Goal: Transaction & Acquisition: Purchase product/service

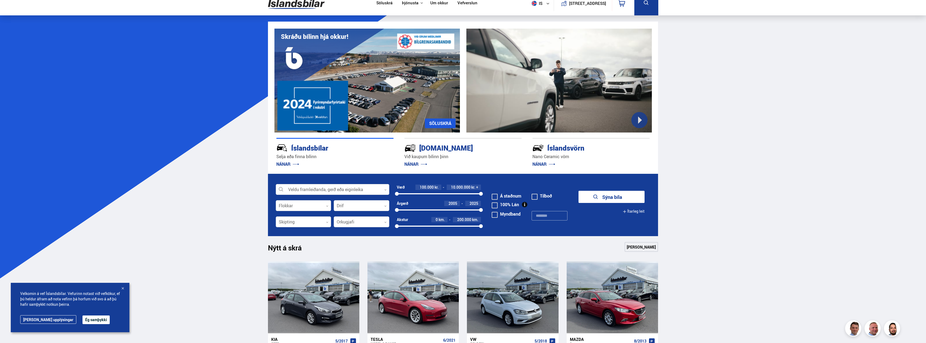
scroll to position [27, 0]
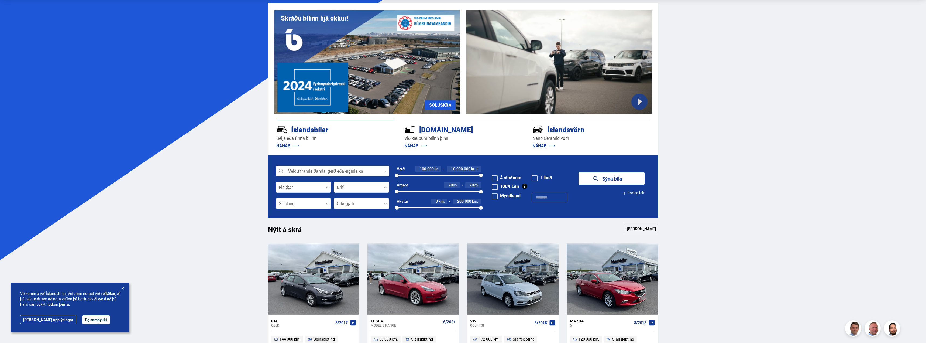
click at [317, 170] on div at bounding box center [333, 171] width 114 height 11
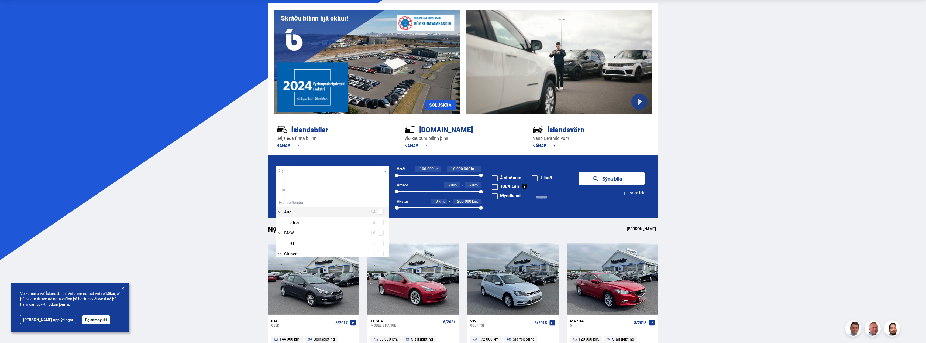
scroll to position [0, 0]
type input "***"
click at [382, 215] on span at bounding box center [380, 214] width 5 height 5
click at [590, 210] on form "Toyota Land Cruiser Veldu framleiðanda, gerð eða eiginleika 1 toy Hreinsa valið…" at bounding box center [463, 186] width 390 height 62
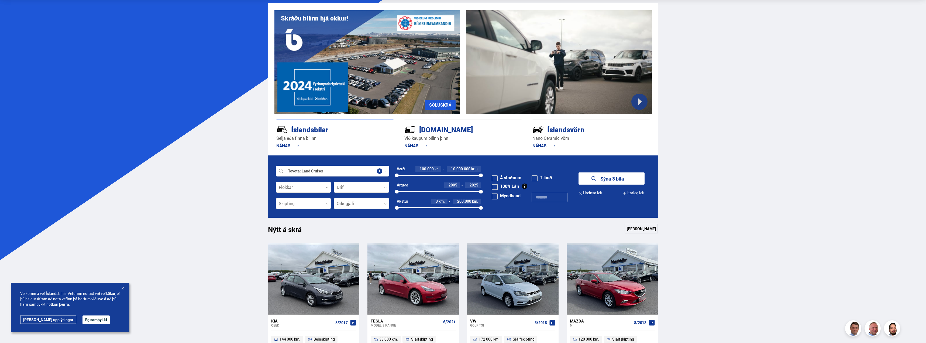
click at [644, 228] on link "[PERSON_NAME]" at bounding box center [641, 229] width 33 height 10
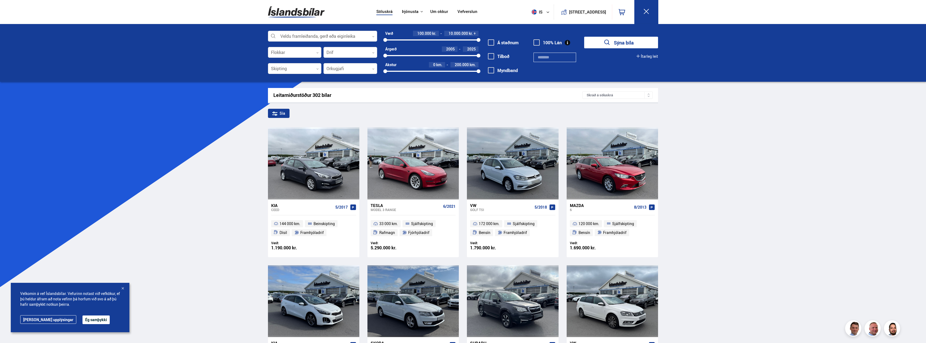
click at [611, 42] on button "Sýna bíla" at bounding box center [621, 43] width 74 height 12
click at [624, 43] on button "Sýna bíla" at bounding box center [621, 43] width 74 height 12
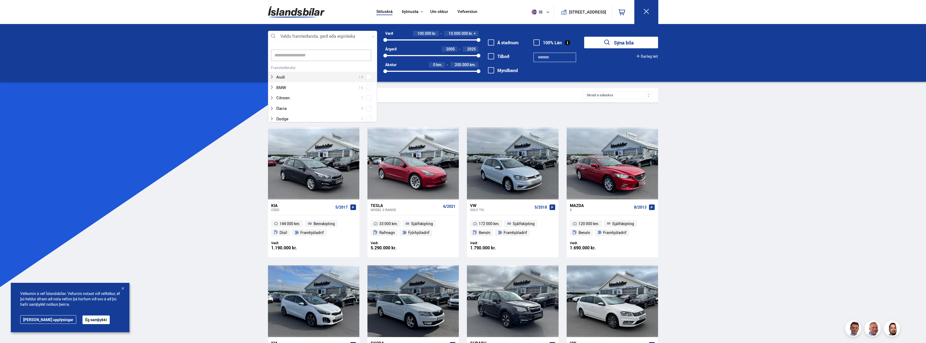
click at [328, 34] on div at bounding box center [322, 36] width 109 height 11
click at [368, 118] on div "Toyota Auris 1 Toyota Aygo 1 Toyota Corolla 2 Toyota Highlander 1 Toyota Land C…" at bounding box center [322, 113] width 109 height 21
type input "***"
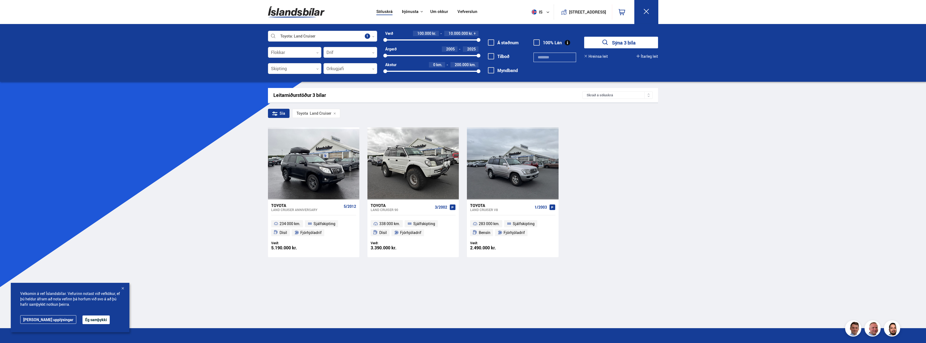
drag, startPoint x: 601, startPoint y: 45, endPoint x: 569, endPoint y: 32, distance: 35.4
click at [569, 32] on div "Toyota Land Cruiser Veldu framleiðanda, gerð eða eiginleika 1 Flokkar 0 Drif 0 …" at bounding box center [463, 56] width 399 height 50
click at [649, 153] on div "Toyota Land Cruiser ANNIVERSARY 5/2012 234 000 km. Sjálfskipting Dísil Fjórhjól…" at bounding box center [463, 191] width 390 height 129
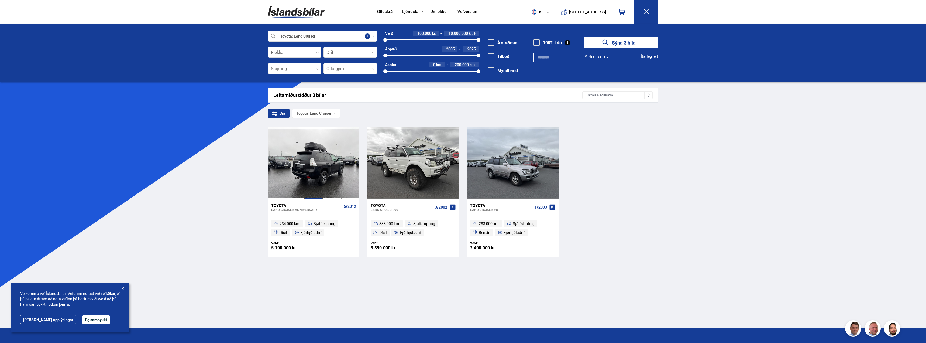
click at [308, 166] on div at bounding box center [313, 163] width 18 height 72
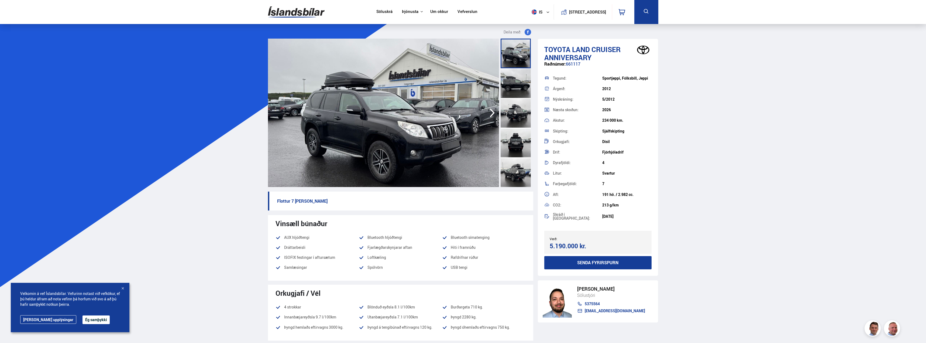
click at [519, 69] on div at bounding box center [516, 83] width 30 height 30
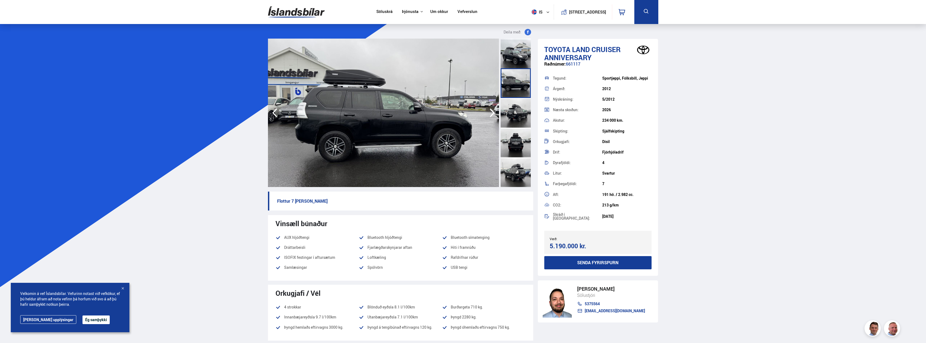
click at [516, 86] on div at bounding box center [516, 83] width 30 height 30
click at [517, 107] on div at bounding box center [516, 113] width 30 height 30
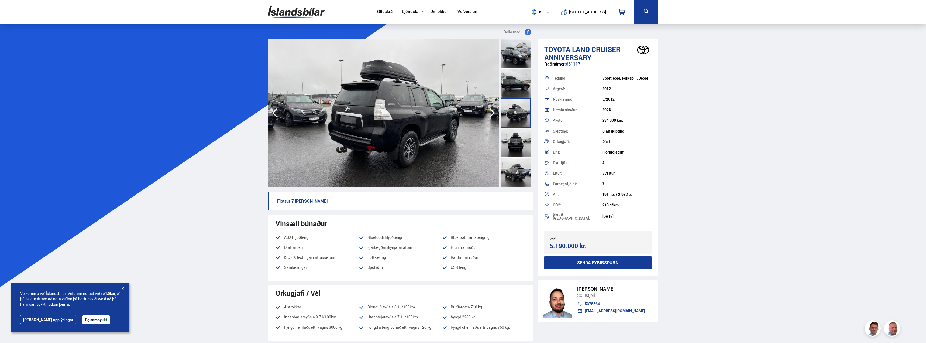
click at [513, 137] on div at bounding box center [516, 143] width 30 height 30
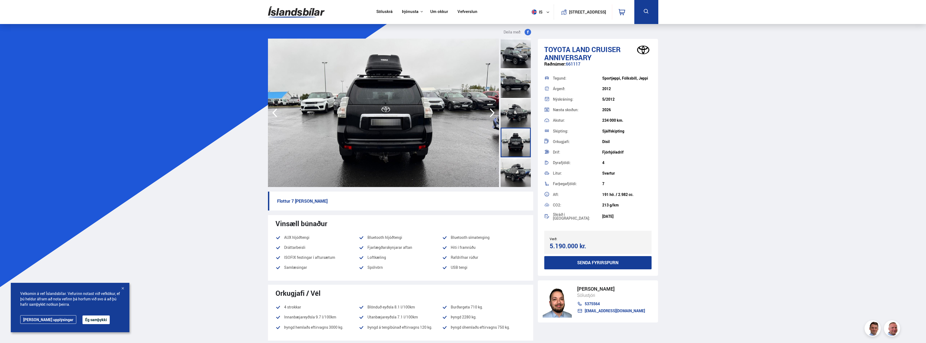
click at [514, 163] on div at bounding box center [516, 172] width 30 height 30
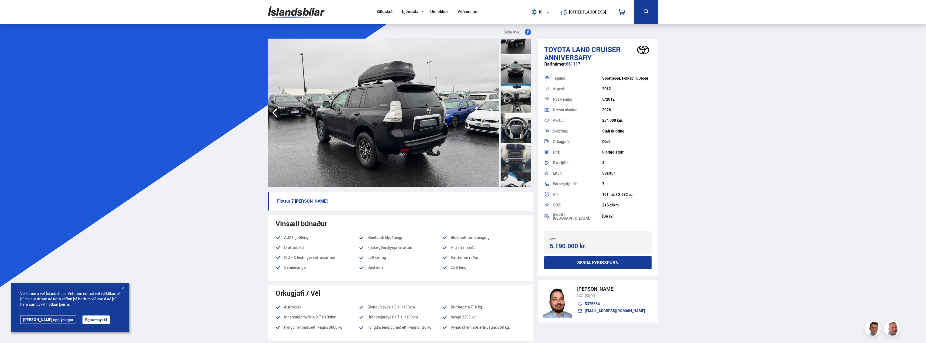
scroll to position [216, 0]
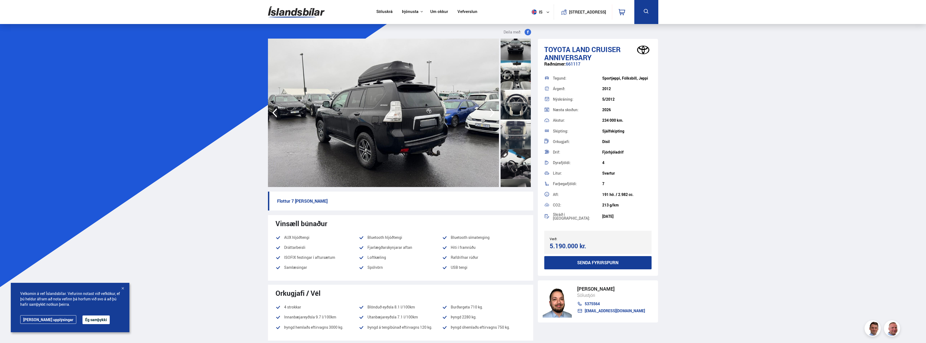
click at [514, 109] on div at bounding box center [516, 105] width 30 height 30
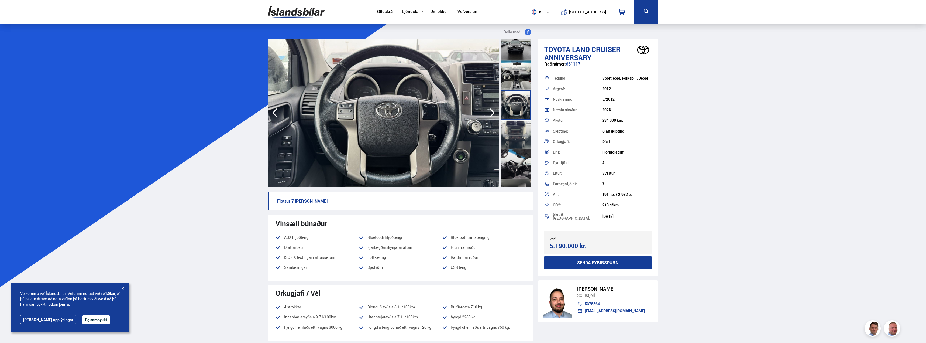
click at [519, 132] on div at bounding box center [516, 134] width 30 height 30
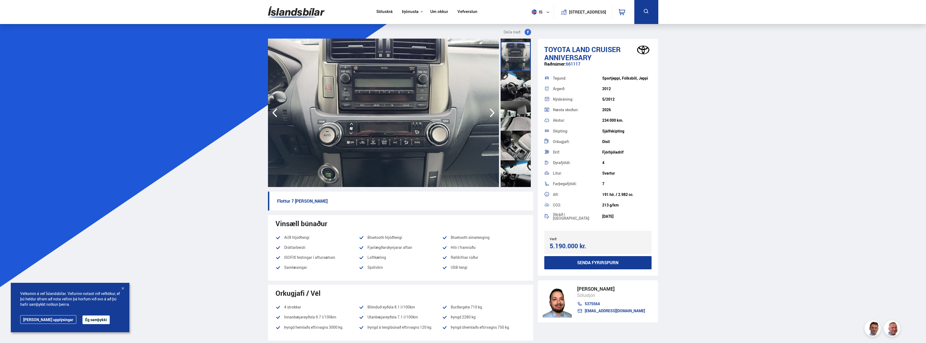
scroll to position [297, 0]
click at [516, 132] on div at bounding box center [516, 143] width 30 height 30
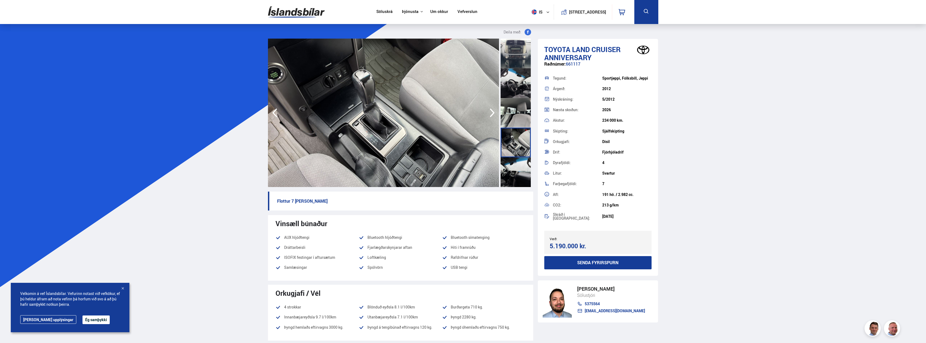
click at [521, 114] on div at bounding box center [516, 113] width 30 height 30
